Goal: Communication & Community: Answer question/provide support

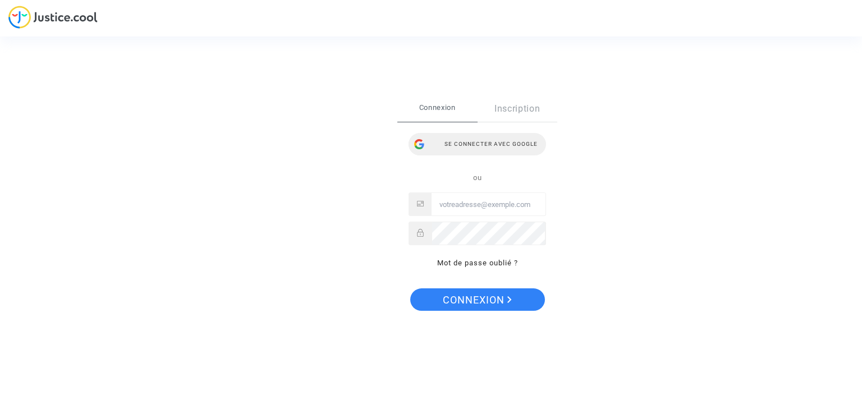
click at [494, 138] on div "Se connecter avec Google" at bounding box center [478, 144] width 138 height 22
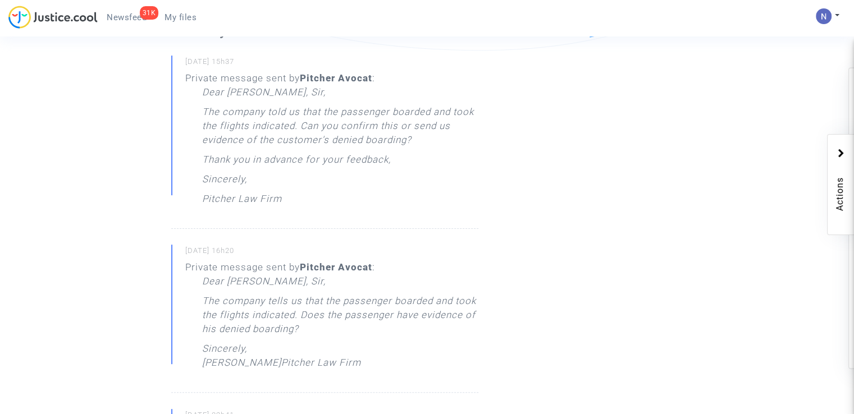
scroll to position [337, 0]
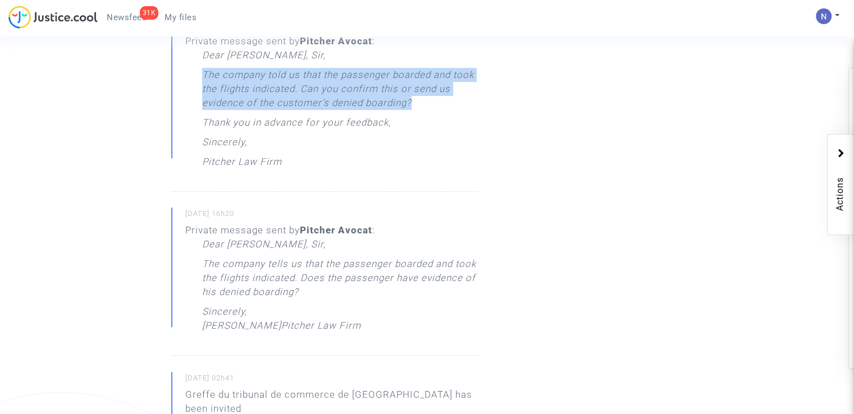
drag, startPoint x: 203, startPoint y: 74, endPoint x: 420, endPoint y: 111, distance: 219.9
click at [420, 111] on p "The company told us that the passenger boarded and took the flights indicated. …" at bounding box center [340, 92] width 276 height 48
copy p "The company told us that the passenger boarded and took the flights indicated. …"
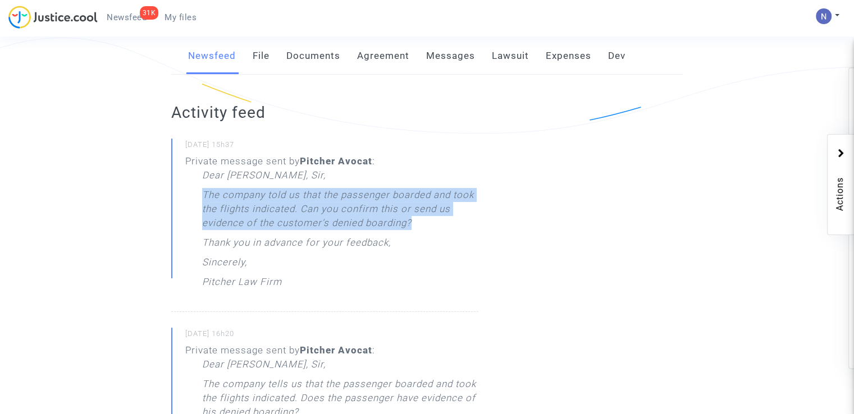
scroll to position [0, 0]
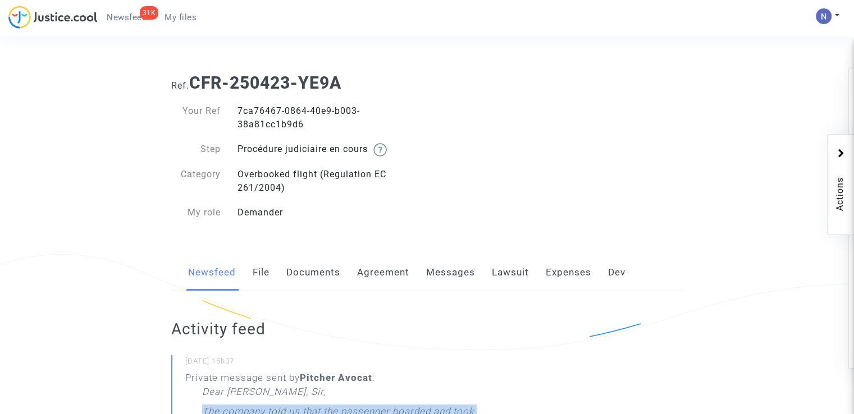
click at [444, 268] on link "Messages" at bounding box center [450, 272] width 49 height 37
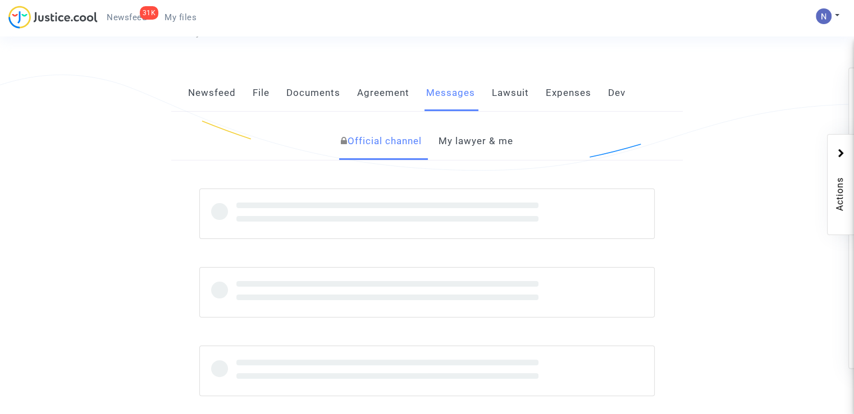
scroll to position [225, 0]
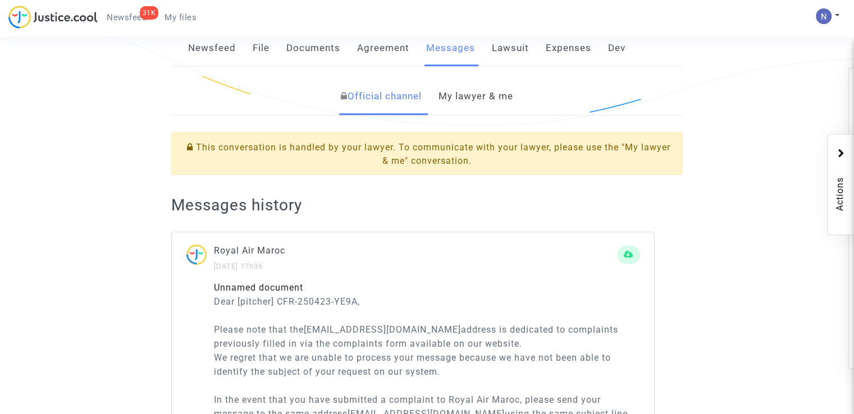
click at [436, 103] on div "Official channel My lawyer & me" at bounding box center [426, 97] width 511 height 38
click at [469, 104] on link "My lawyer & me" at bounding box center [476, 96] width 75 height 37
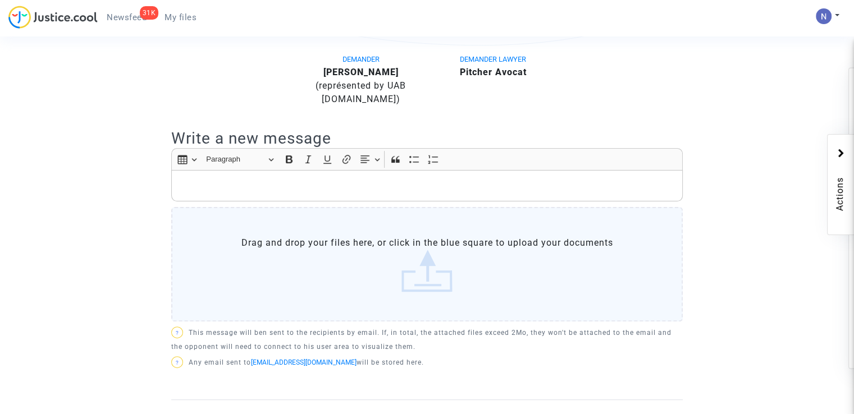
scroll to position [337, 0]
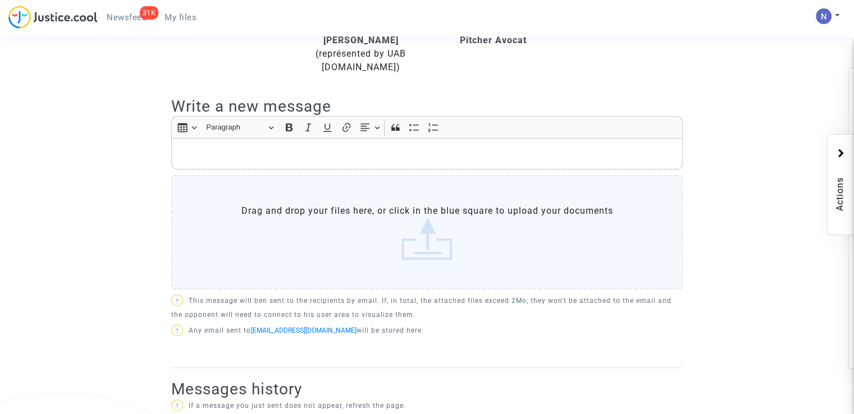
click at [319, 156] on p "Rich Text Editor, main" at bounding box center [427, 154] width 500 height 14
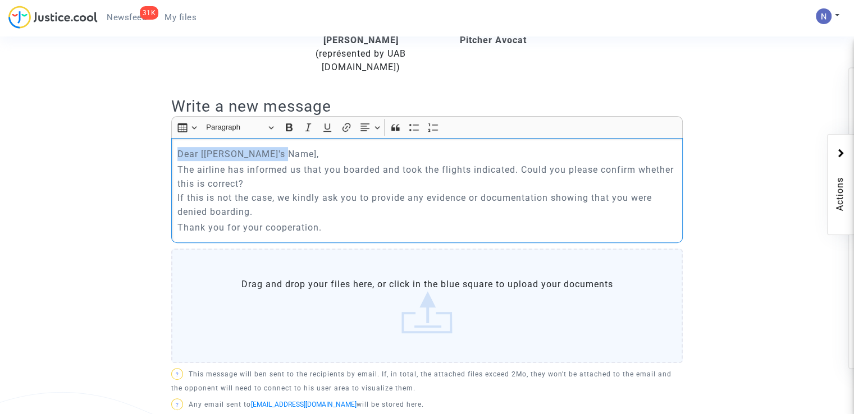
drag, startPoint x: 177, startPoint y: 154, endPoint x: 285, endPoint y: 154, distance: 107.8
click at [285, 154] on p "Dear [Passenger's Name]," at bounding box center [427, 154] width 500 height 14
click at [350, 180] on p "The airline has informed us that you boarded and took the flights indicated. Co…" at bounding box center [427, 191] width 500 height 56
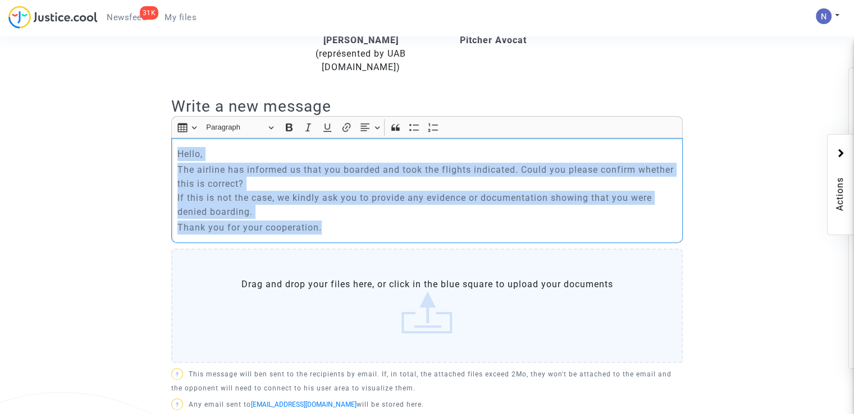
drag, startPoint x: 319, startPoint y: 232, endPoint x: 148, endPoint y: 140, distance: 194.4
click at [148, 140] on ng-component "Ref. CFR-250423-YE9A Your Ref 7ca76467-0864-40e9-b003-38a81cc1b9d6 Step Procédu…" at bounding box center [427, 394] width 769 height 1333
copy div "Hello, The airline has informed us that you boarded and took the flights indica…"
